Goal: Task Accomplishment & Management: Manage account settings

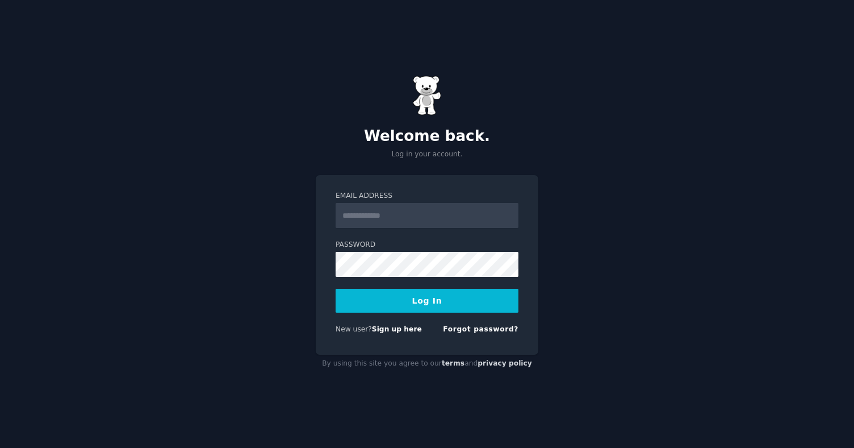
type input "**********"
click at [429, 299] on button "Log In" at bounding box center [427, 301] width 183 height 24
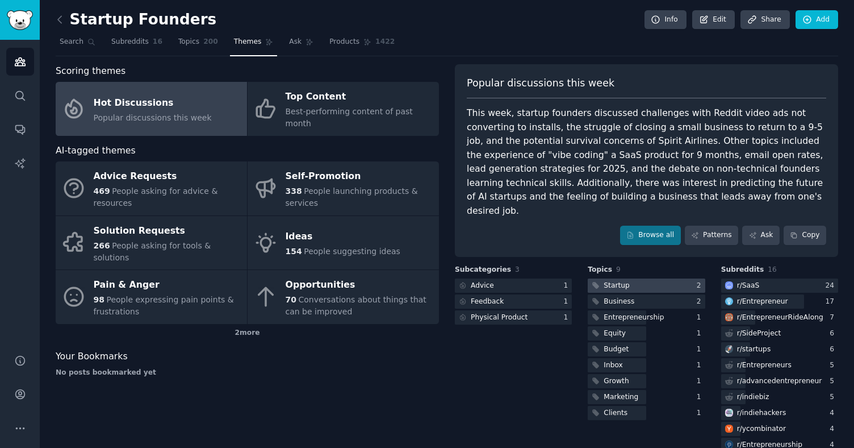
click at [640, 278] on div at bounding box center [646, 285] width 117 height 14
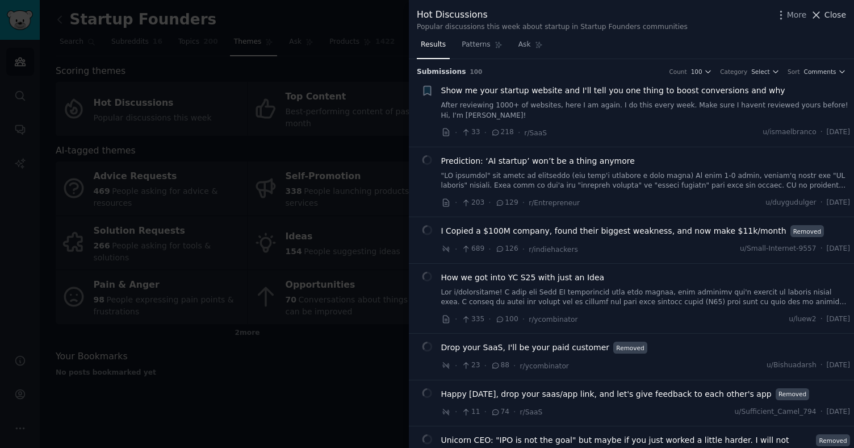
click at [835, 15] on span "Close" at bounding box center [836, 15] width 22 height 12
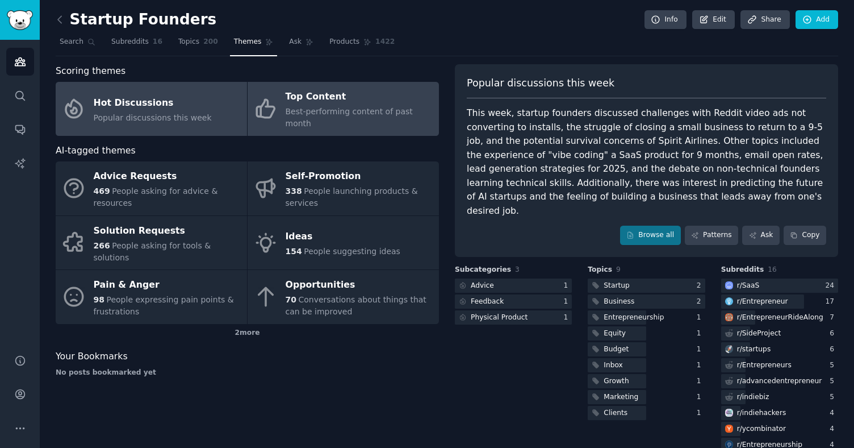
click at [358, 106] on div "Best-performing content of past month" at bounding box center [360, 118] width 148 height 24
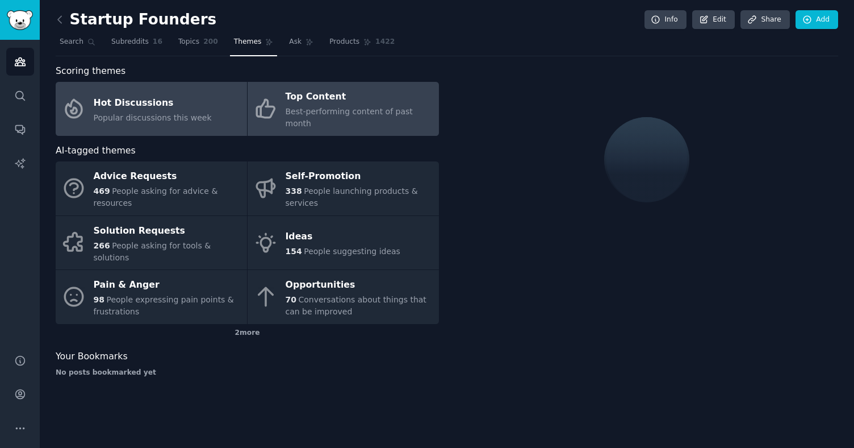
click at [146, 119] on link "Hot Discussions Popular discussions this week" at bounding box center [151, 109] width 191 height 54
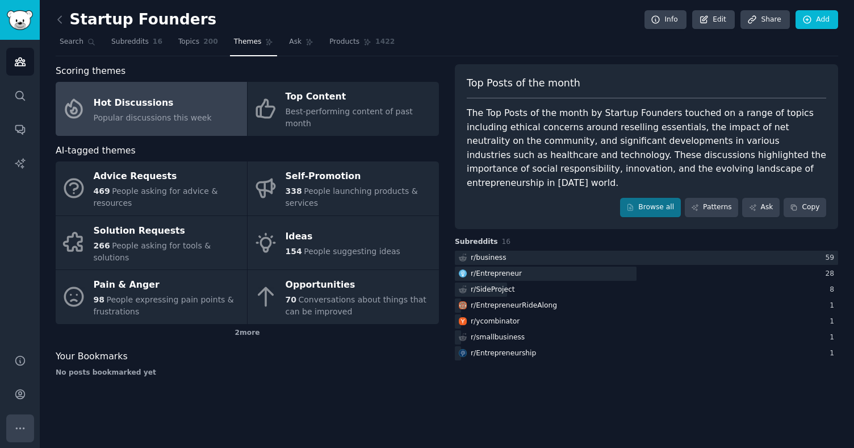
click at [17, 435] on button "More" at bounding box center [20, 428] width 28 height 28
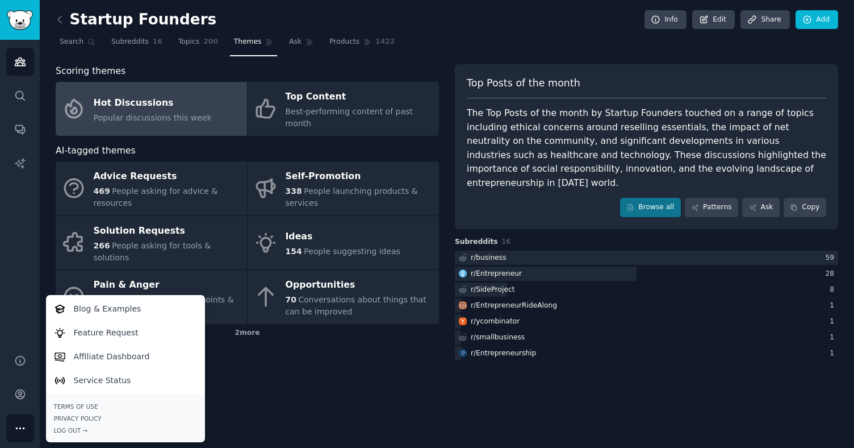
click at [405, 377] on div "Startup Founders Info Edit Share Add Search Subreddits 16 Topics 200 Themes Ask…" at bounding box center [447, 224] width 815 height 448
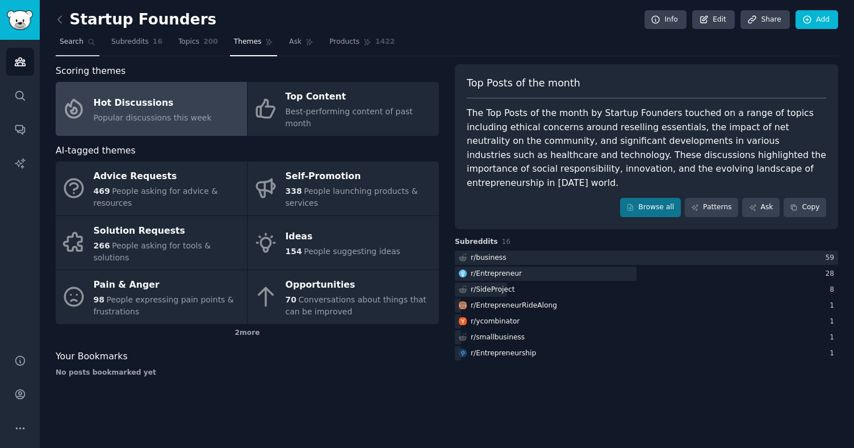
click at [59, 53] on link "Search" at bounding box center [78, 44] width 44 height 23
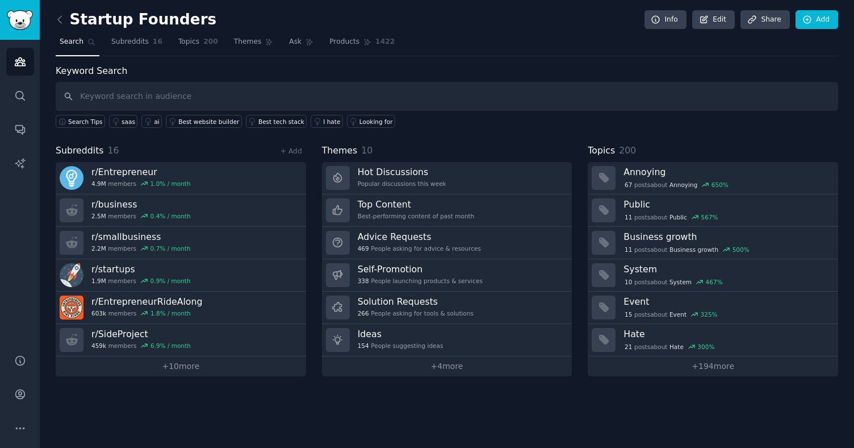
click at [66, 22] on link at bounding box center [63, 20] width 14 height 18
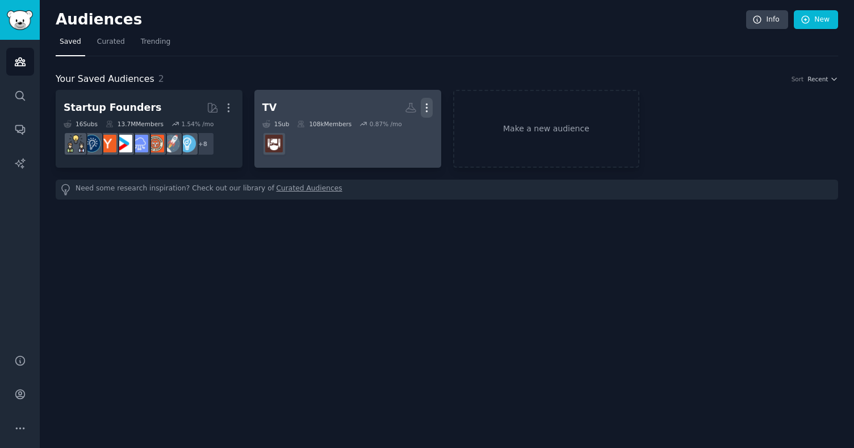
click at [427, 106] on icon "button" at bounding box center [427, 108] width 12 height 12
click at [397, 135] on p "Delete" at bounding box center [396, 132] width 26 height 12
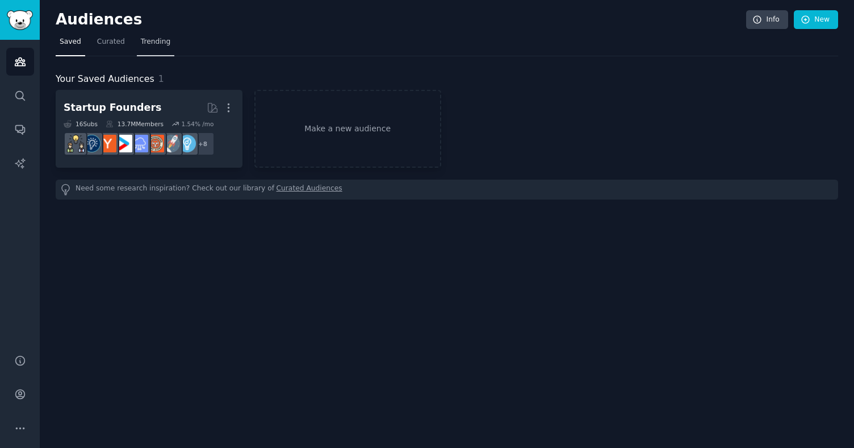
click at [145, 45] on span "Trending" at bounding box center [156, 42] width 30 height 10
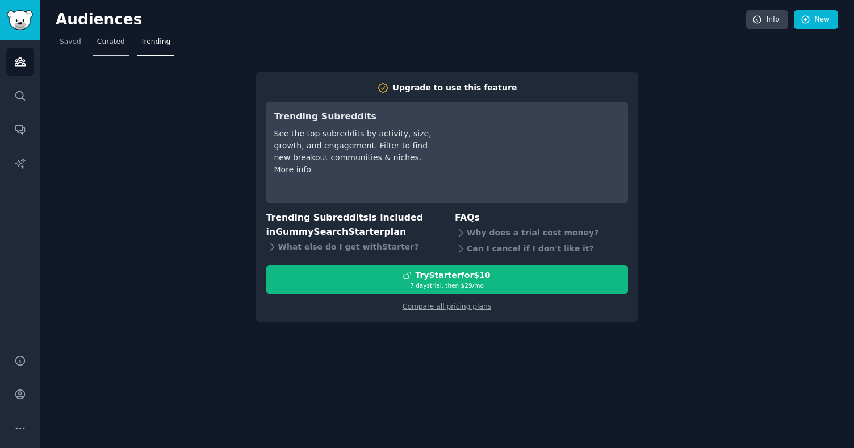
click at [110, 39] on span "Curated" at bounding box center [111, 42] width 28 height 10
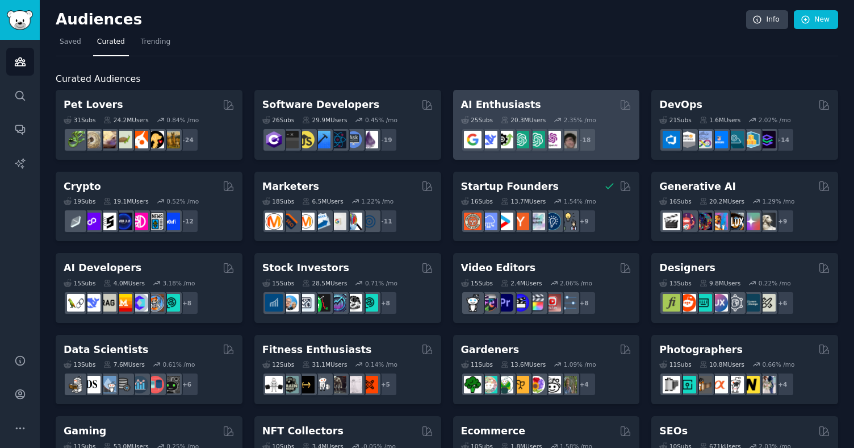
click at [544, 109] on div "AI Enthusiasts" at bounding box center [546, 105] width 171 height 14
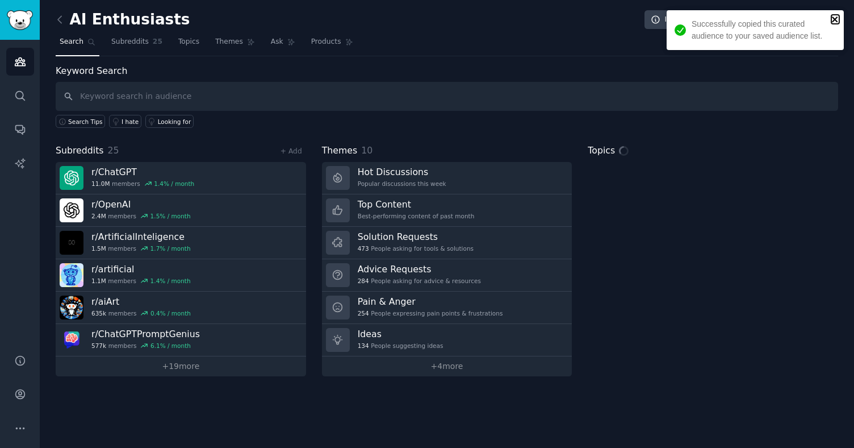
click at [834, 20] on icon "close" at bounding box center [835, 19] width 6 height 6
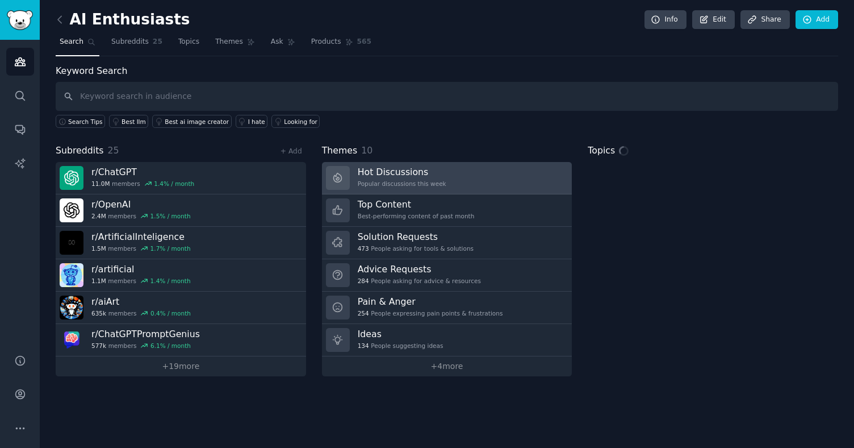
click at [436, 183] on div "Popular discussions this week" at bounding box center [402, 184] width 89 height 8
